Goal: Task Accomplishment & Management: Complete application form

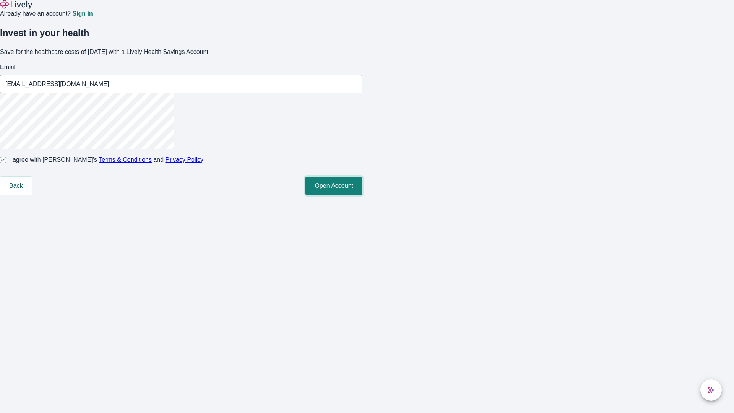
click at [363, 195] on button "Open Account" at bounding box center [334, 186] width 57 height 18
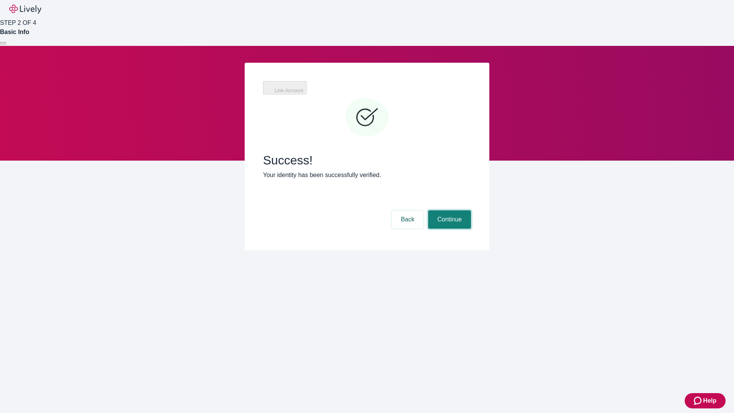
click at [449, 210] on button "Continue" at bounding box center [449, 219] width 43 height 18
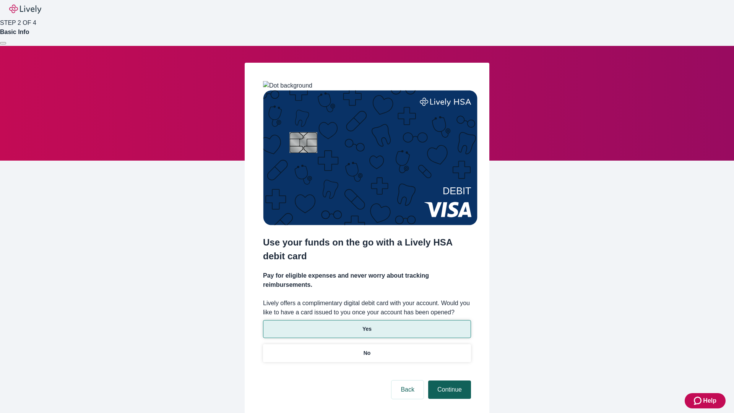
click at [367, 325] on p "Yes" at bounding box center [367, 329] width 9 height 8
click at [449, 381] on button "Continue" at bounding box center [449, 390] width 43 height 18
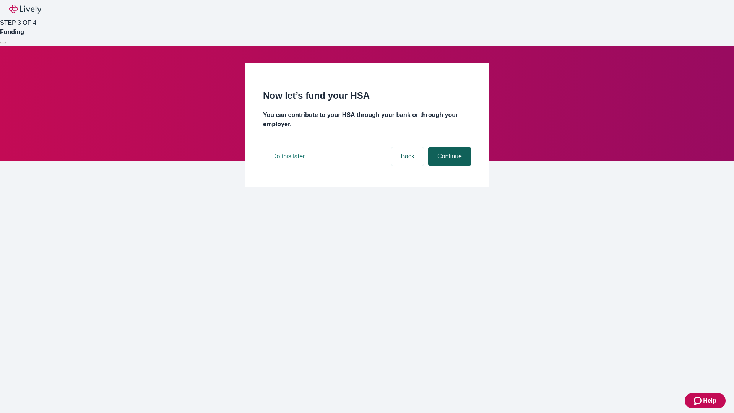
click at [449, 166] on button "Continue" at bounding box center [449, 156] width 43 height 18
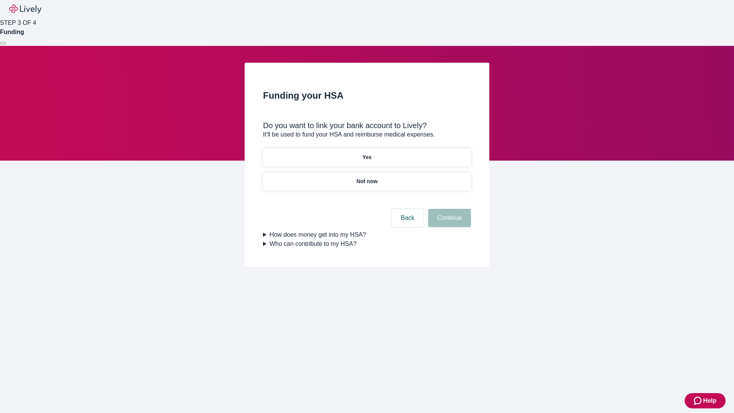
click at [367, 177] on p "Not now" at bounding box center [366, 181] width 21 height 8
click at [449, 223] on button "Continue" at bounding box center [449, 218] width 43 height 18
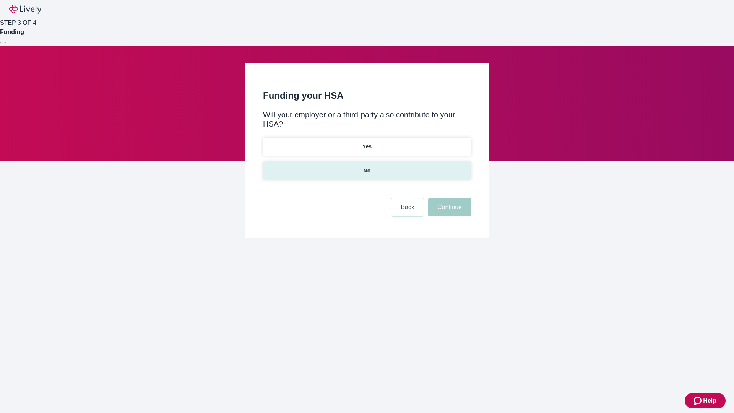
click at [367, 167] on p "No" at bounding box center [367, 171] width 7 height 8
click at [449, 198] on button "Continue" at bounding box center [449, 207] width 43 height 18
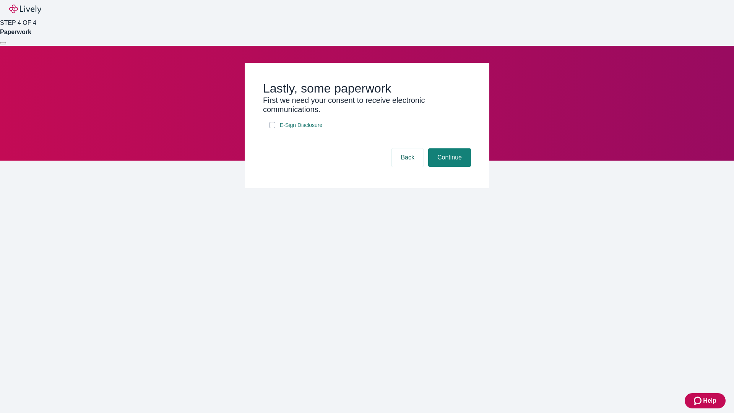
click at [272, 128] on input "E-Sign Disclosure" at bounding box center [272, 125] width 6 height 6
checkbox input "true"
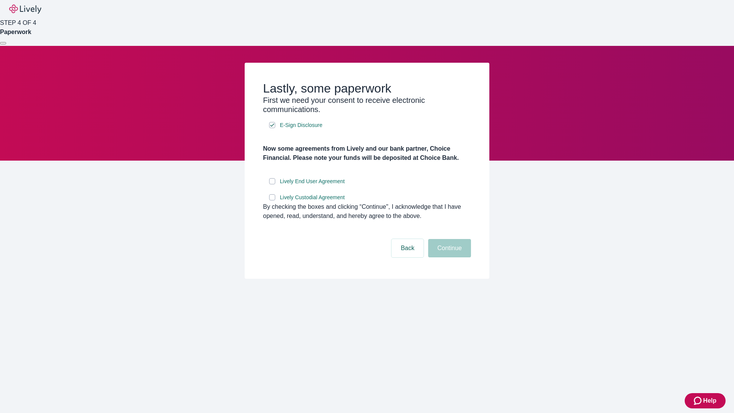
click at [272, 184] on input "Lively End User Agreement" at bounding box center [272, 181] width 6 height 6
checkbox input "true"
click at [272, 200] on input "Lively Custodial Agreement" at bounding box center [272, 197] width 6 height 6
checkbox input "true"
click at [449, 257] on button "Continue" at bounding box center [449, 248] width 43 height 18
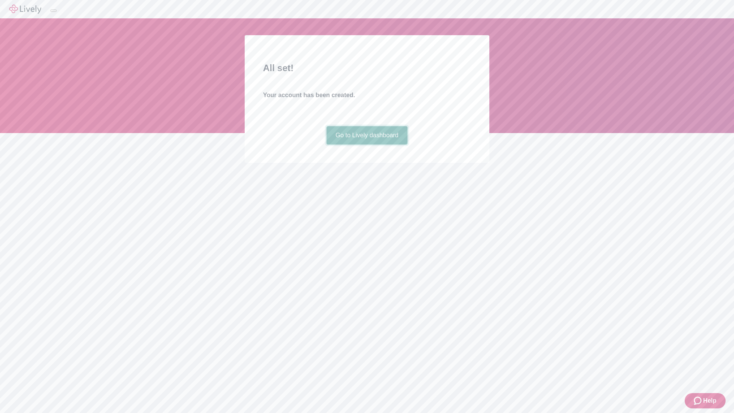
click at [367, 145] on link "Go to Lively dashboard" at bounding box center [367, 135] width 81 height 18
